Goal: Transaction & Acquisition: Purchase product/service

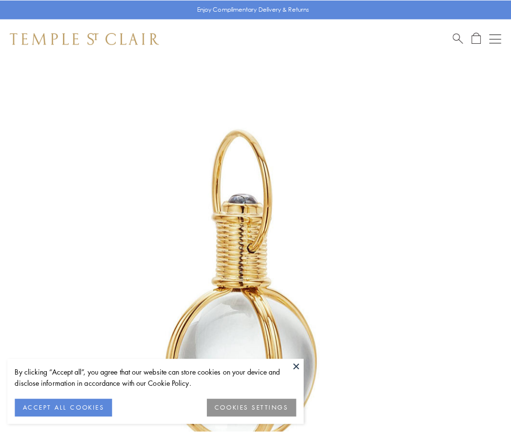
scroll to position [254, 0]
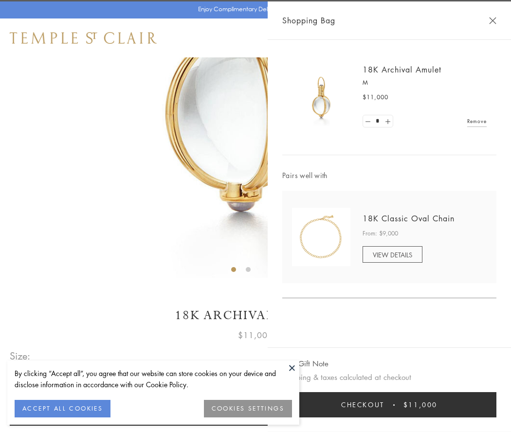
click at [389, 405] on button "Checkout $11,000" at bounding box center [389, 404] width 214 height 25
